Goal: Transaction & Acquisition: Purchase product/service

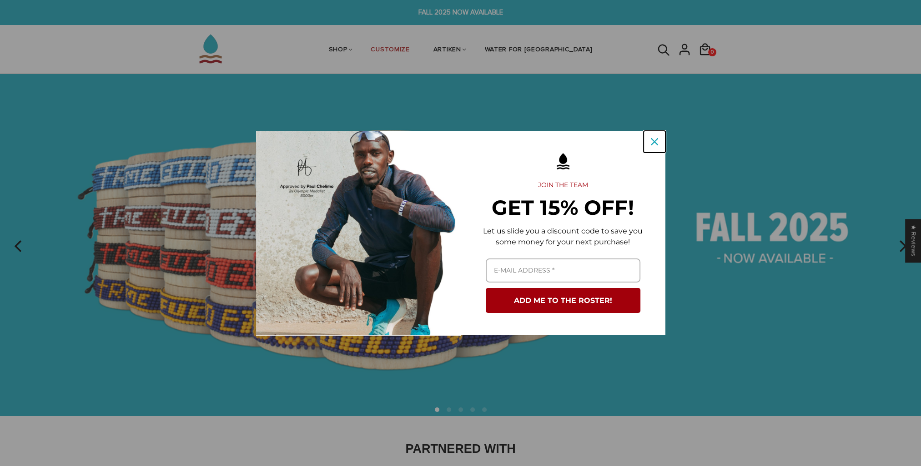
click at [541, 145] on div "Close" at bounding box center [654, 142] width 15 height 15
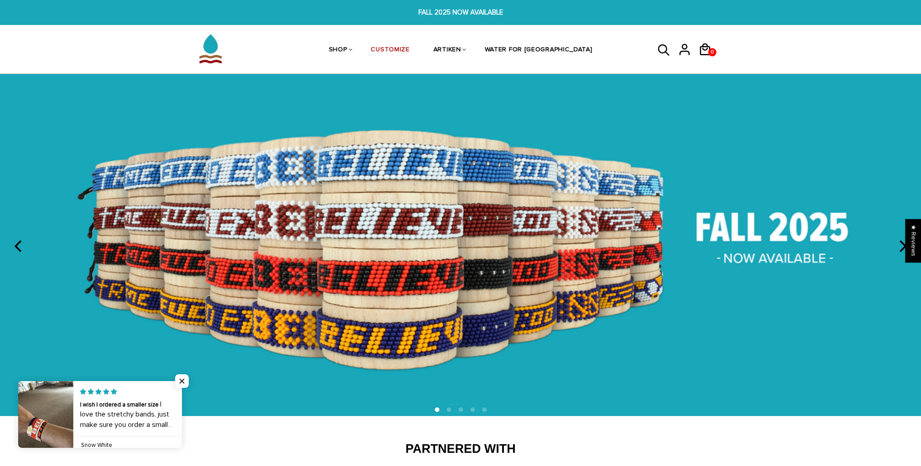
click at [541, 235] on img at bounding box center [460, 245] width 921 height 342
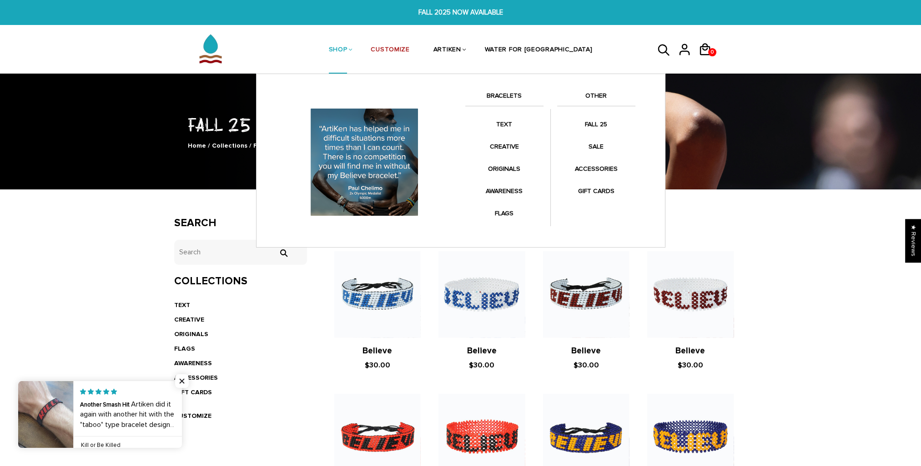
click at [499, 92] on link "BRACELETS" at bounding box center [504, 97] width 78 height 15
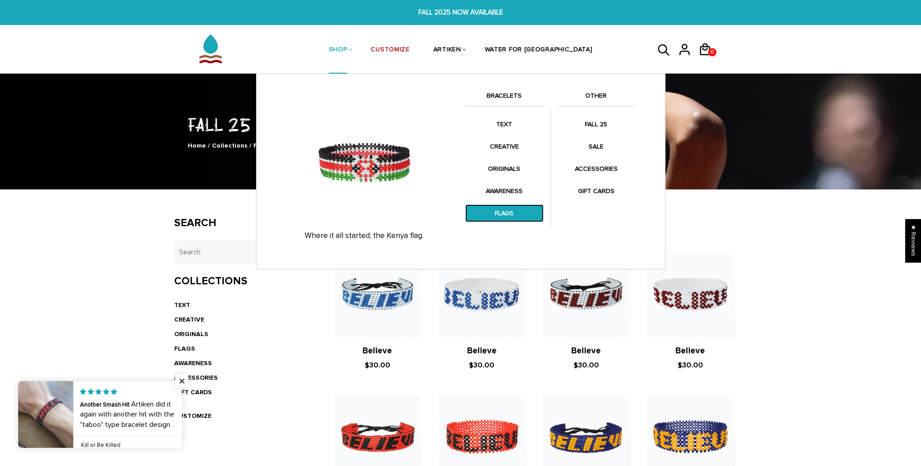
click at [510, 209] on link "FLAGS" at bounding box center [504, 214] width 78 height 18
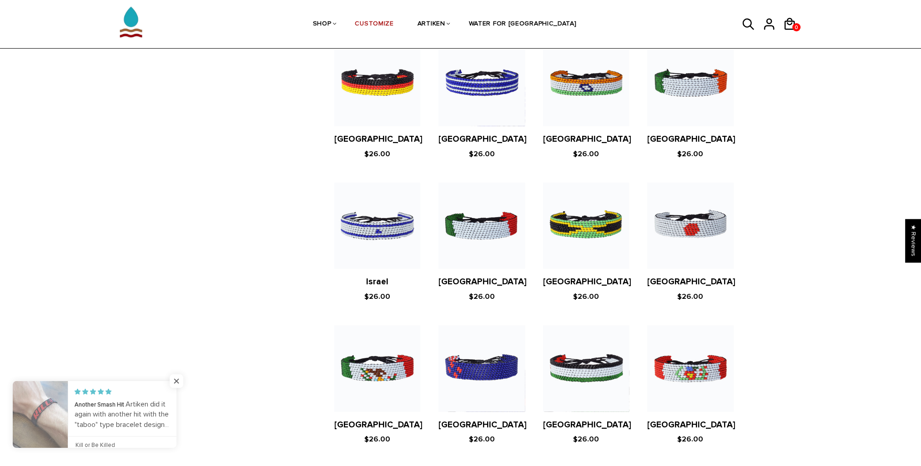
scroll to position [1455, 0]
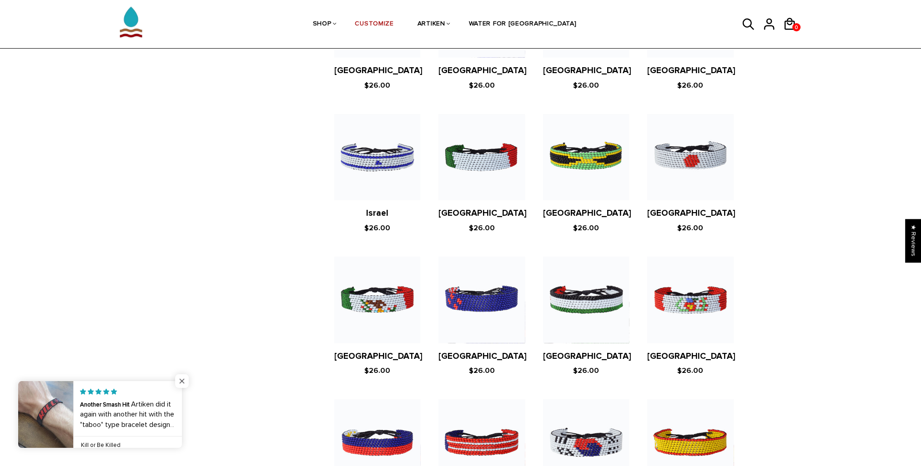
click at [184, 375] on span "Close popup widget" at bounding box center [182, 382] width 14 height 14
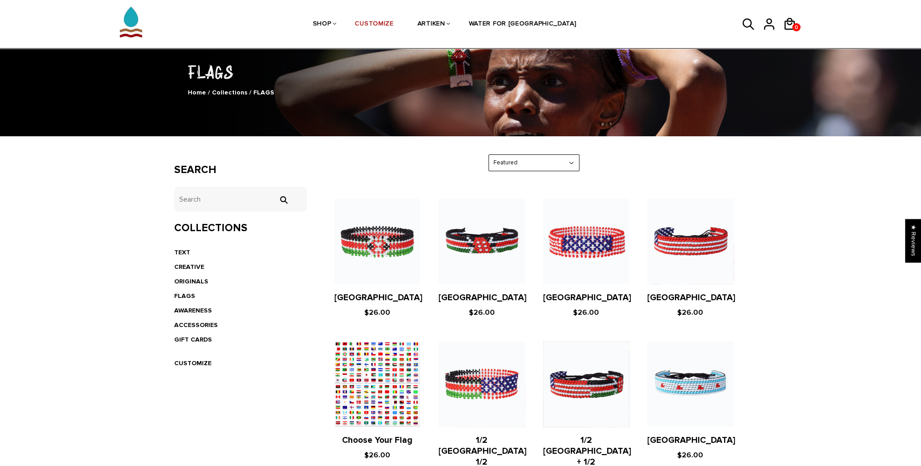
scroll to position [0, 0]
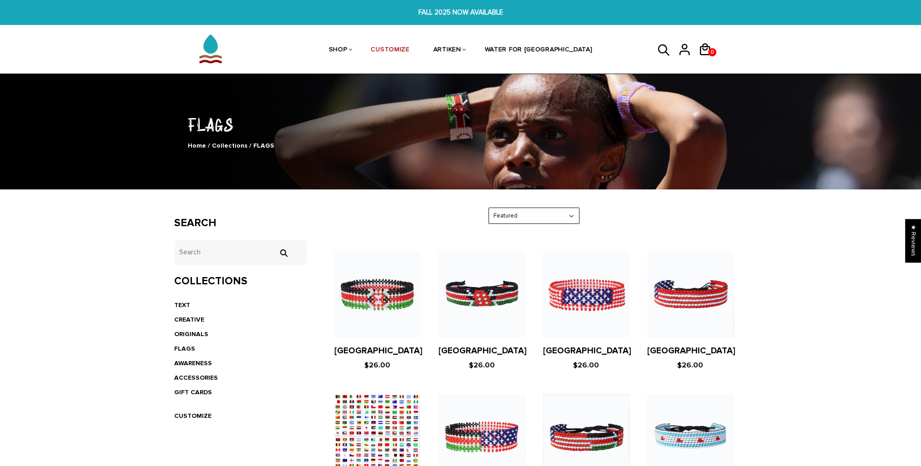
click at [535, 222] on select "Featured Best Selling $ Low to High $ High to Low Z-A A-Z Oldest to Newest Newe…" at bounding box center [534, 216] width 90 height 16
select select "best-selling"
click at [489, 208] on select "Featured Best Selling $ Low to High $ High to Low Z-A A-Z Oldest to Newest Newe…" at bounding box center [534, 216] width 90 height 16
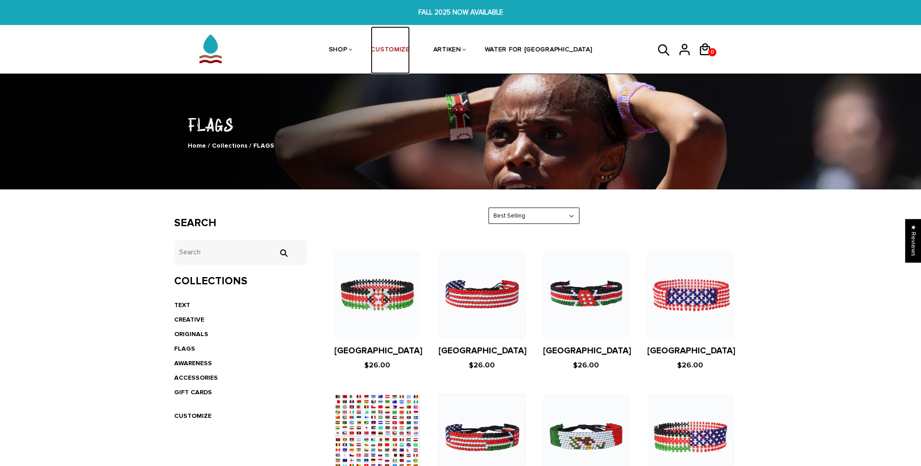
click at [409, 47] on link "CUSTOMIZE" at bounding box center [390, 50] width 39 height 48
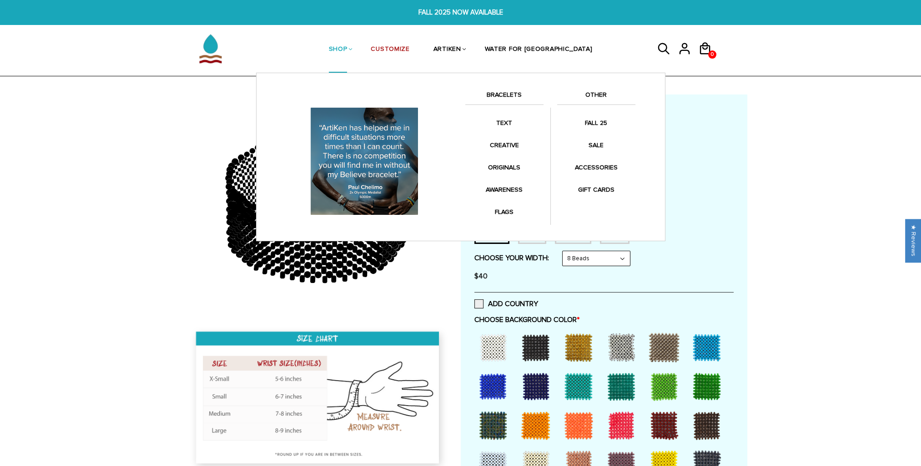
click at [491, 97] on link "BRACELETS" at bounding box center [504, 97] width 78 height 15
click at [495, 95] on link "BRACELETS" at bounding box center [504, 97] width 78 height 15
click at [500, 93] on link "BRACELETS" at bounding box center [504, 97] width 78 height 15
click at [498, 95] on link "BRACELETS" at bounding box center [504, 97] width 78 height 15
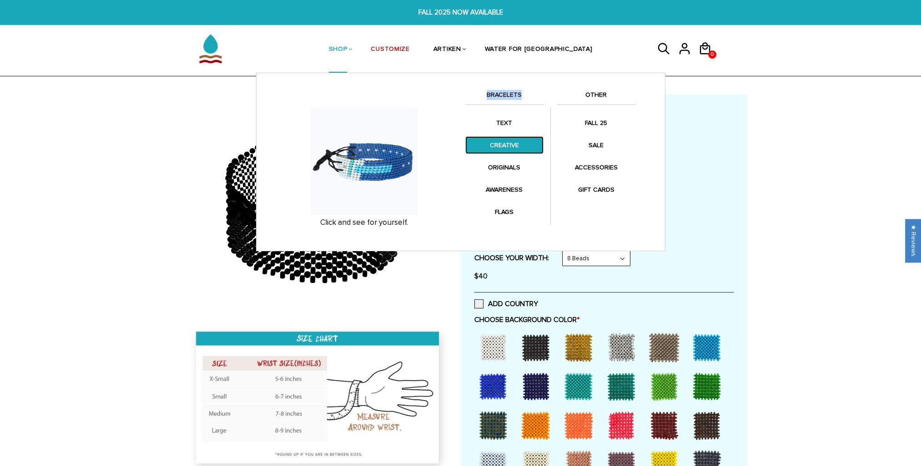
click at [507, 142] on link "CREATIVE" at bounding box center [504, 145] width 78 height 18
